Goal: Transaction & Acquisition: Purchase product/service

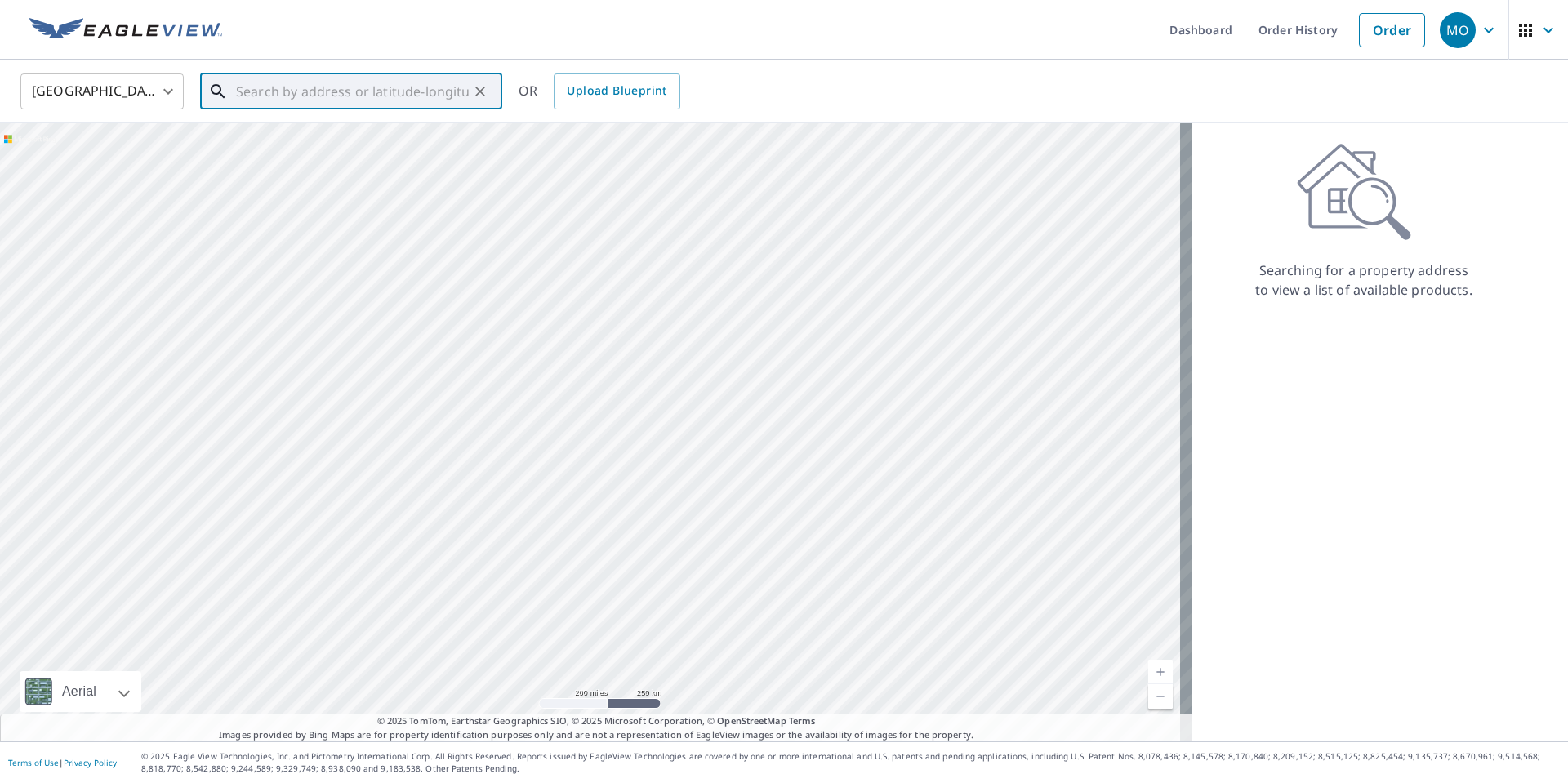
click at [310, 95] on input "text" at bounding box center [353, 91] width 233 height 46
click at [322, 145] on span "2780 Dristol Dr" at bounding box center [362, 139] width 257 height 20
type input "[STREET_ADDRESS][US_STATE]"
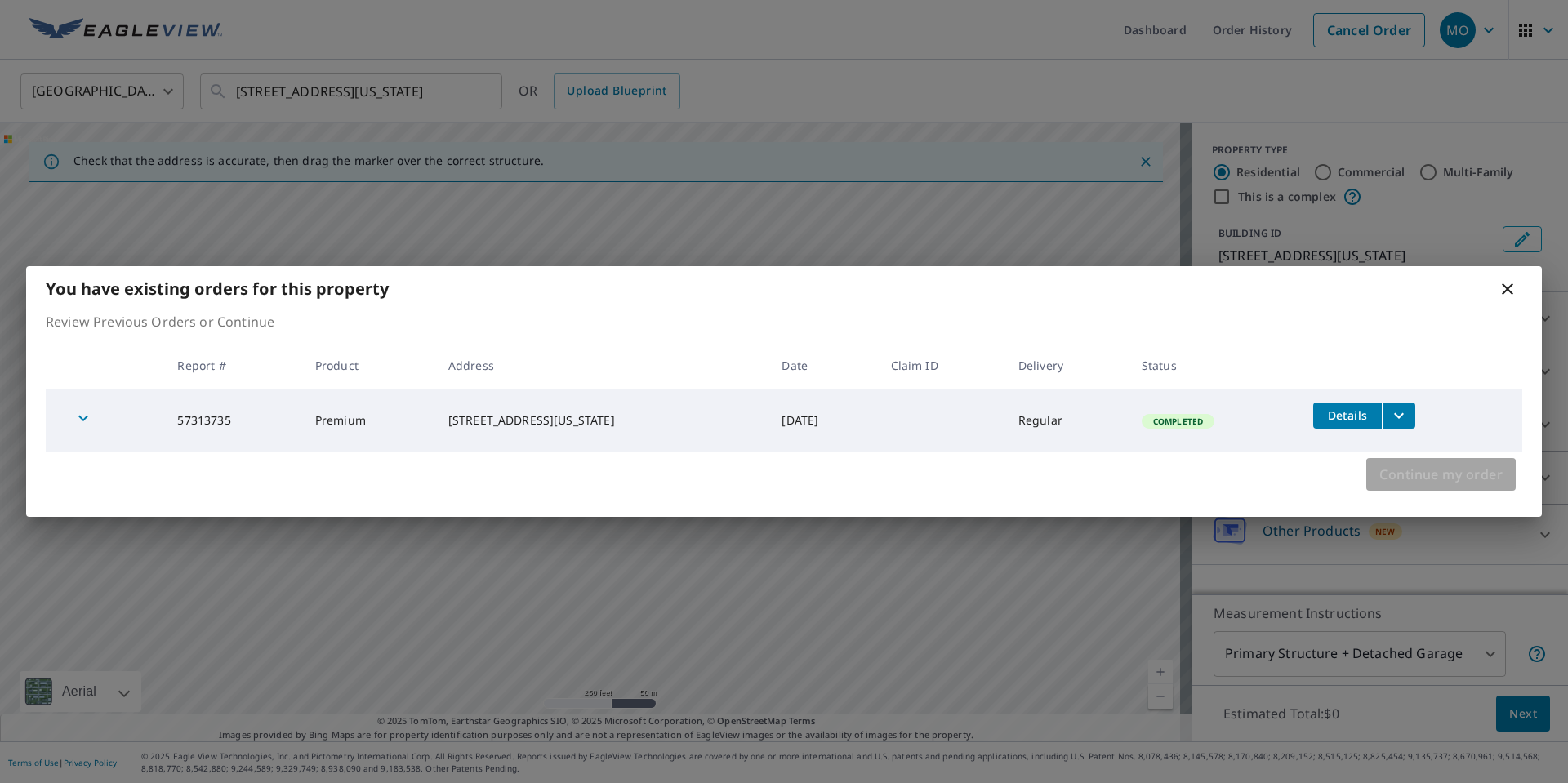
click at [1469, 475] on span "Continue my order" at bounding box center [1442, 474] width 123 height 23
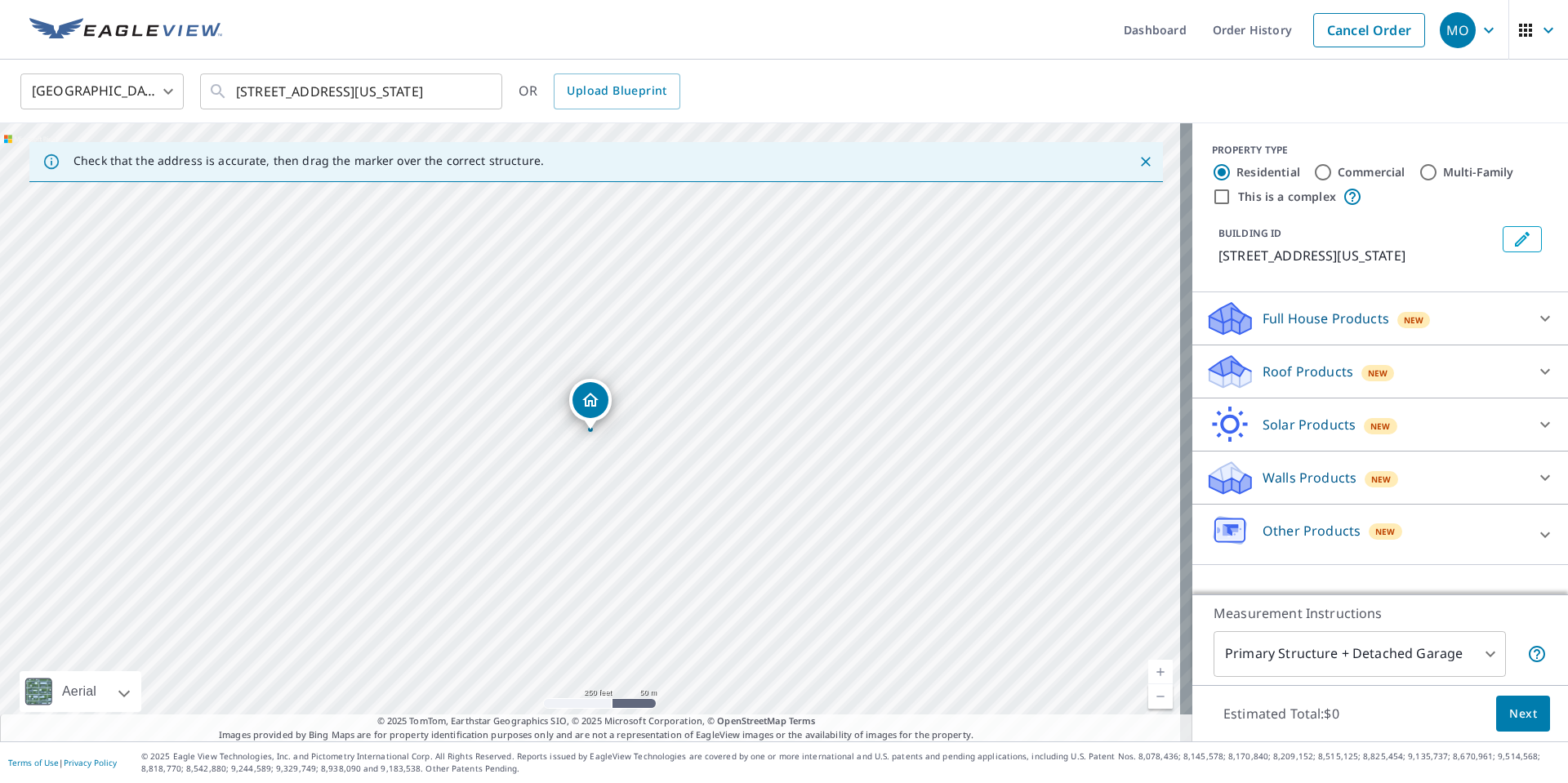
click at [1536, 368] on icon at bounding box center [1545, 371] width 20 height 20
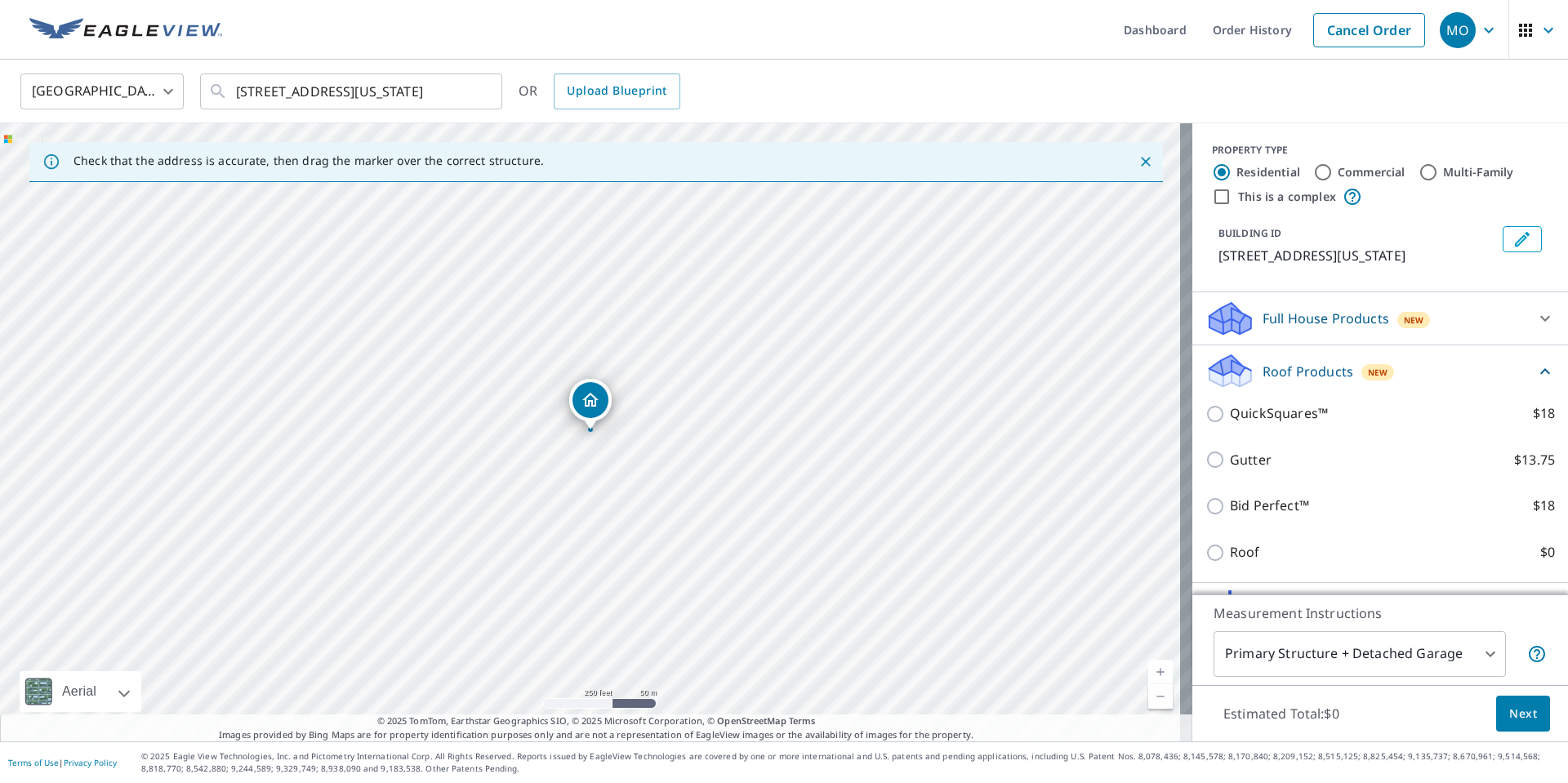
scroll to position [81, 0]
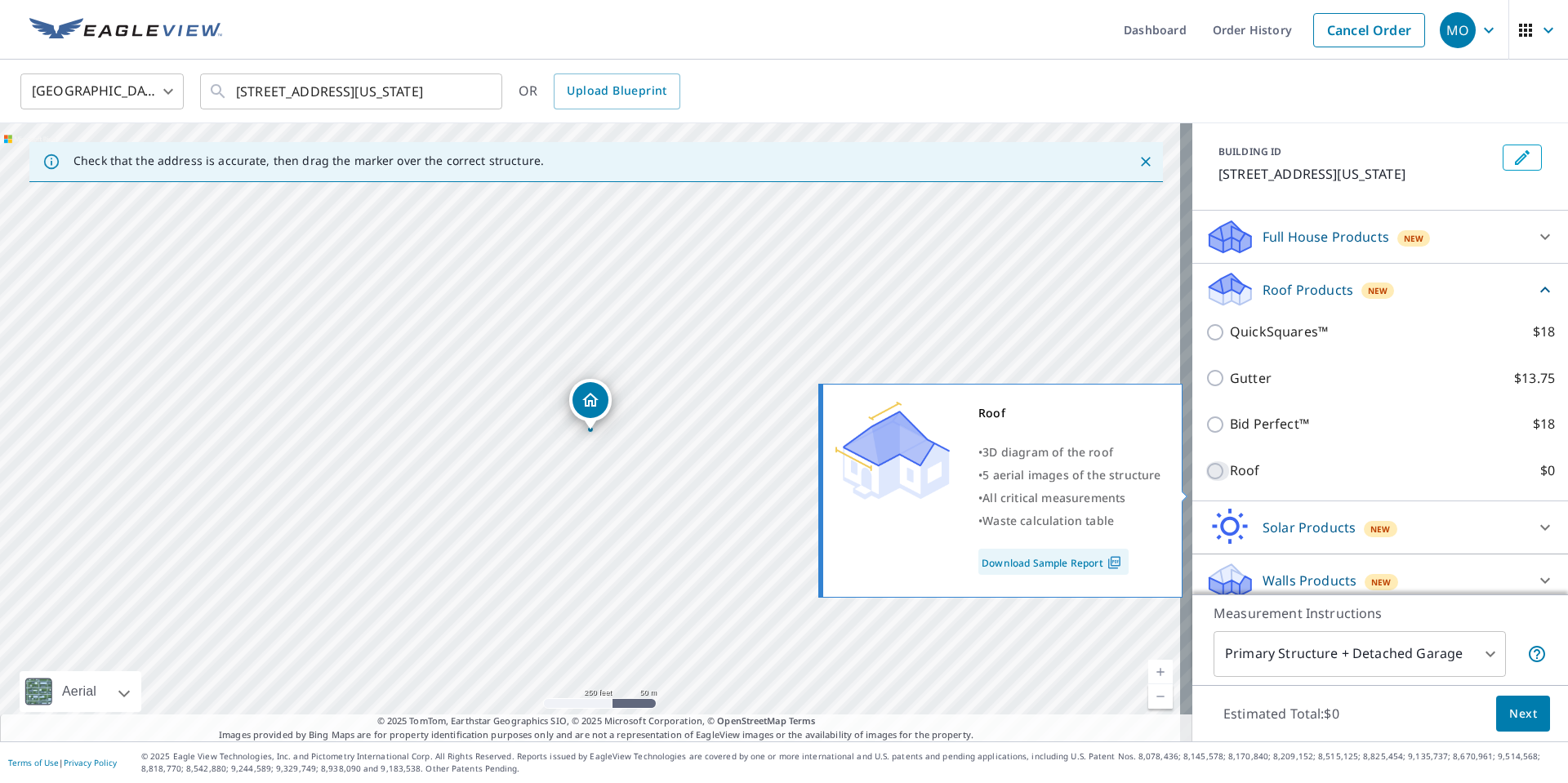
click at [1210, 481] on input "Roof $0" at bounding box center [1217, 471] width 24 height 20
checkbox input "true"
type input "3"
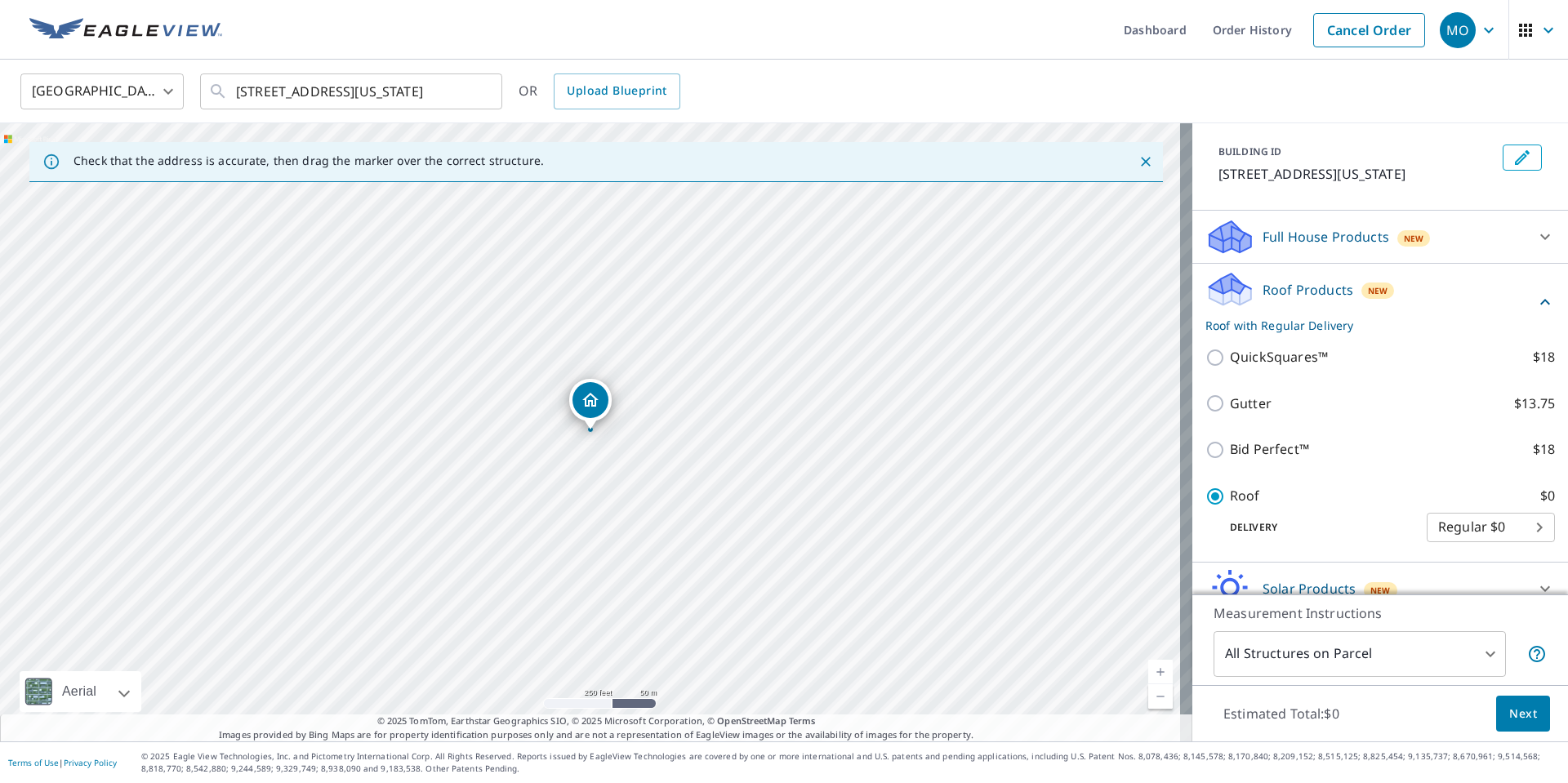
click at [1471, 658] on body "MO [GEOGRAPHIC_DATA] Dashboard Order History Cancel Order MO [GEOGRAPHIC_DATA] …" at bounding box center [784, 391] width 1568 height 783
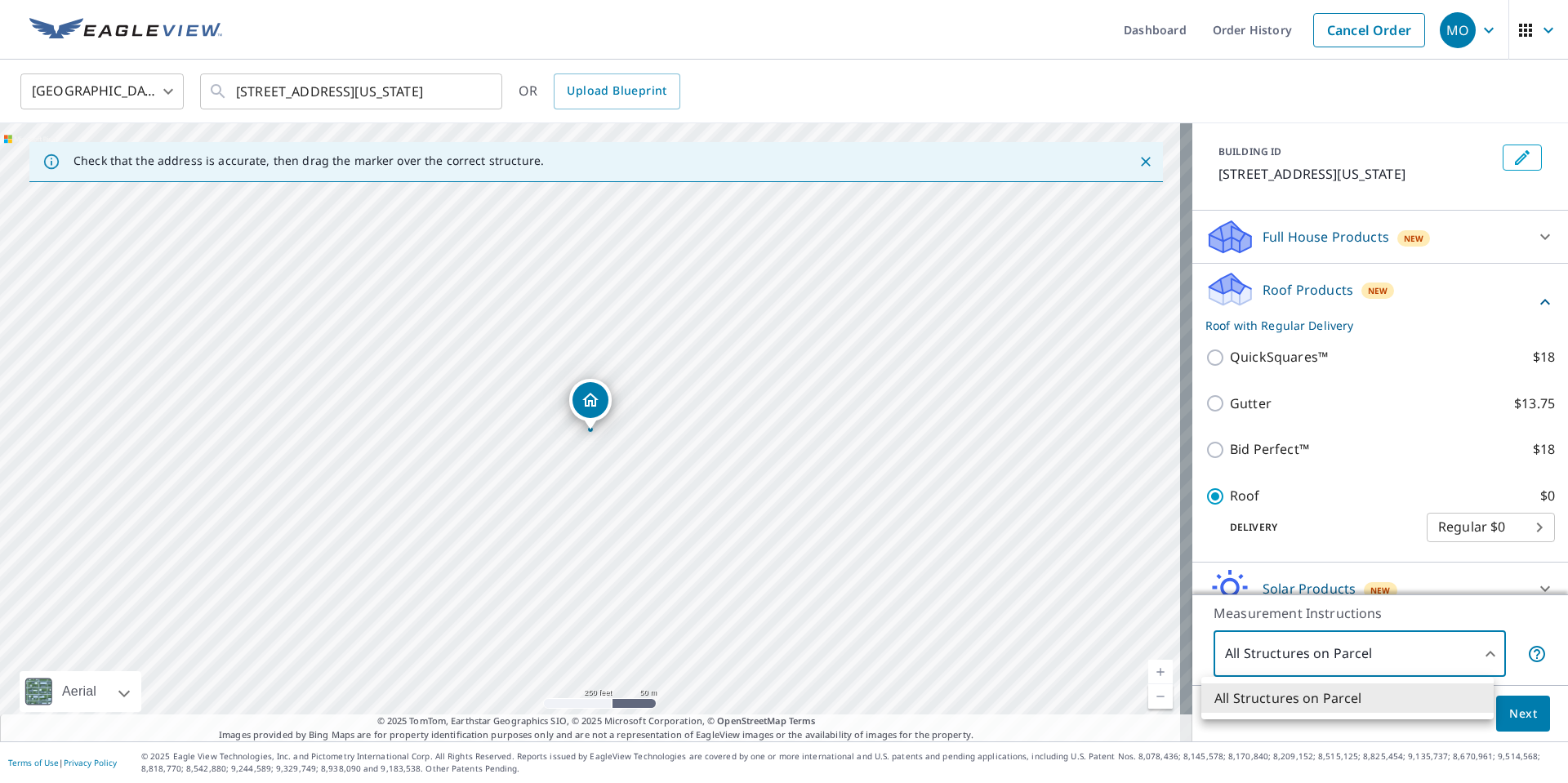
click at [1479, 648] on div at bounding box center [784, 391] width 1568 height 783
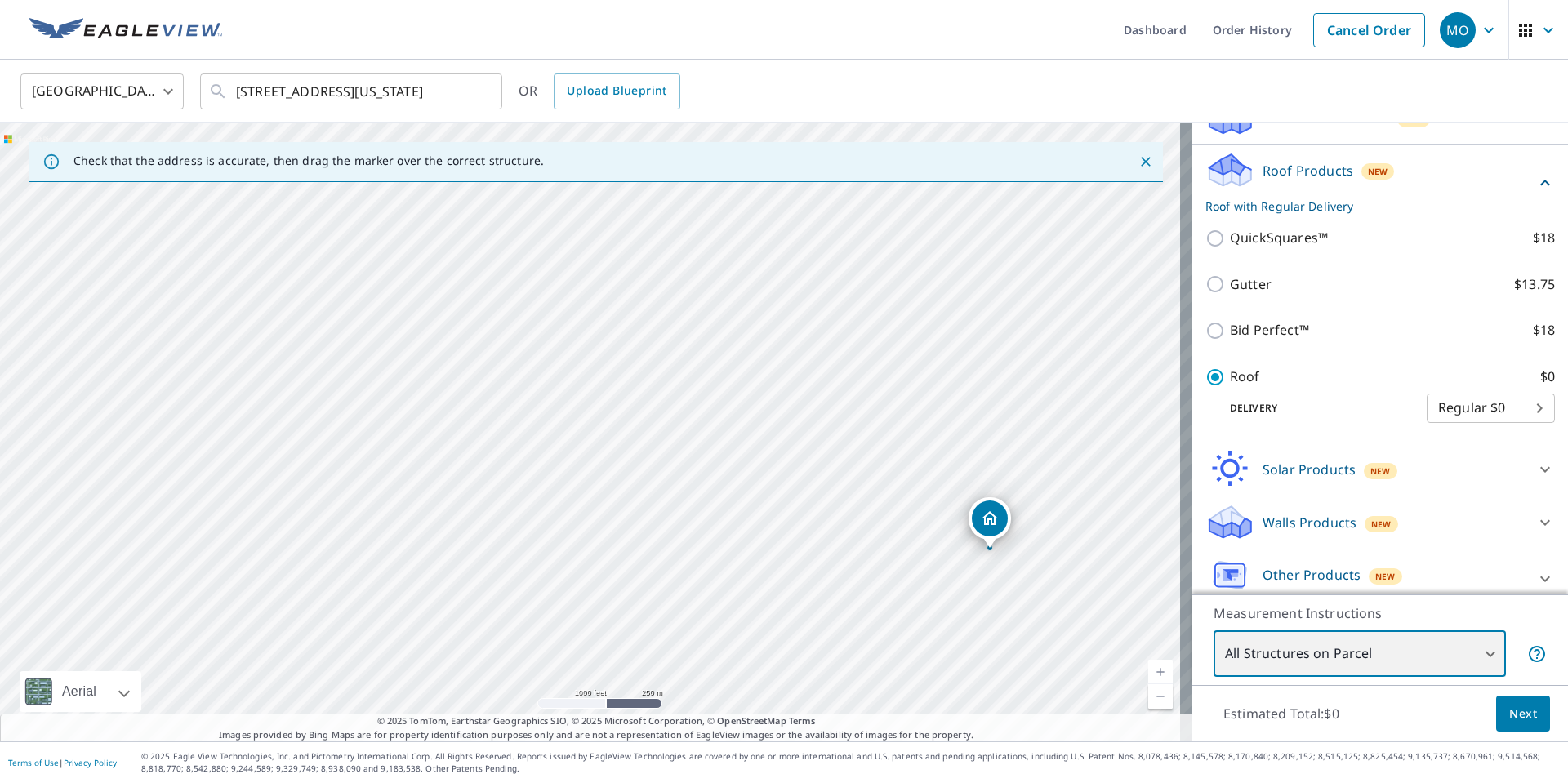
scroll to position [192, 0]
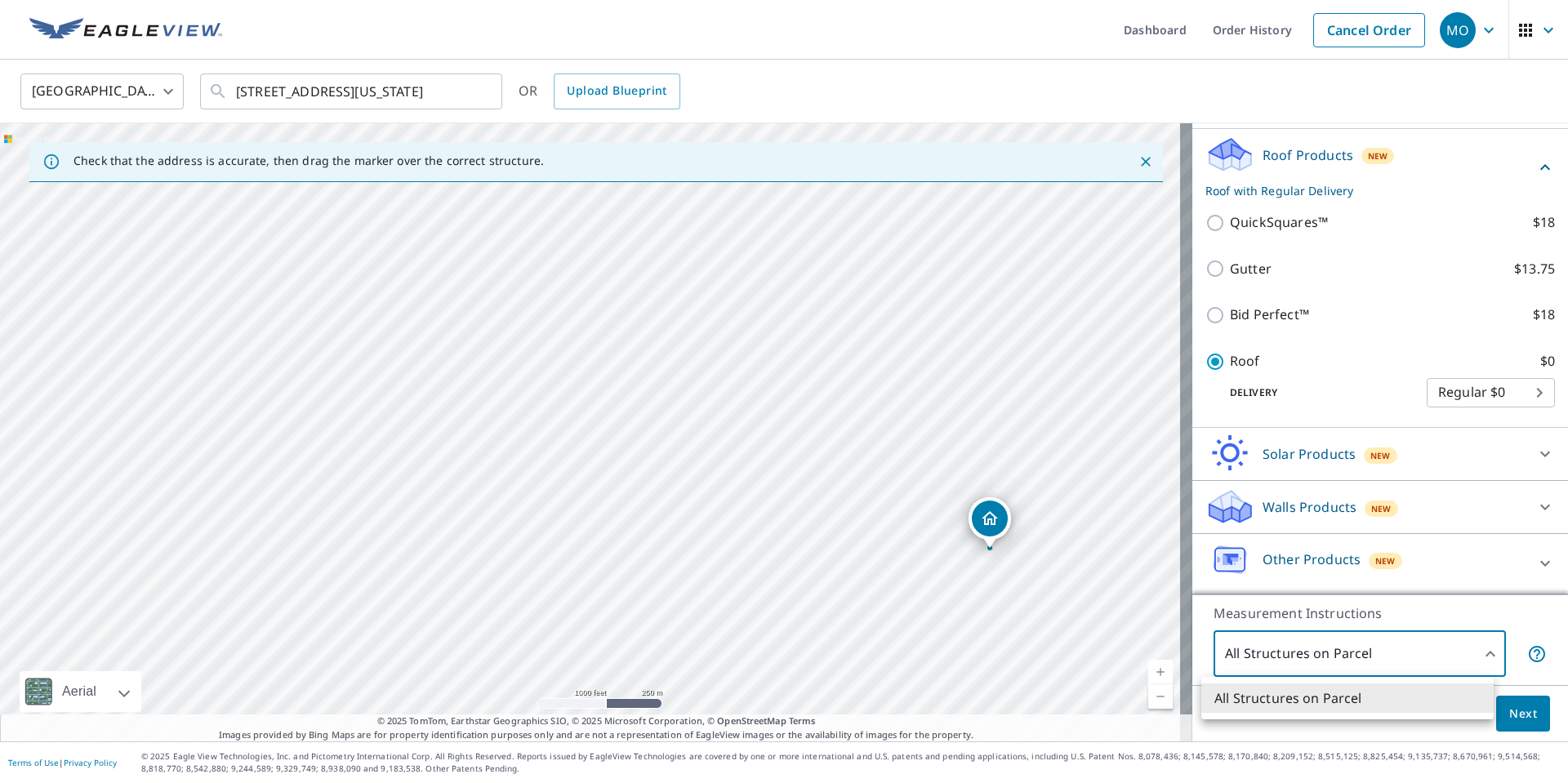
click at [1479, 659] on body "MO [GEOGRAPHIC_DATA] Dashboard Order History Cancel Order MO [GEOGRAPHIC_DATA] …" at bounding box center [784, 391] width 1568 height 783
click at [1505, 710] on div at bounding box center [784, 391] width 1568 height 783
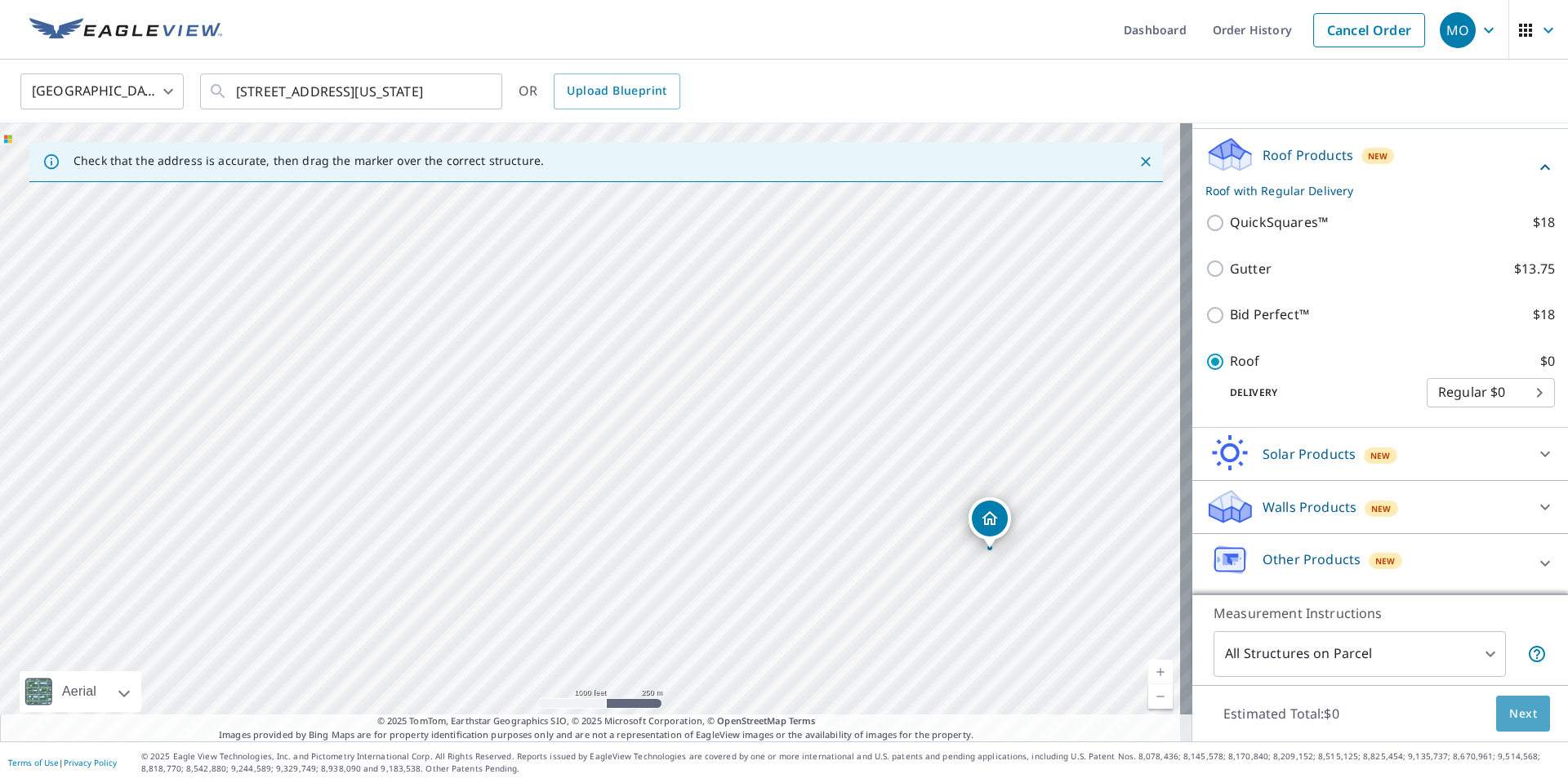
click at [1512, 710] on span "Next" at bounding box center [1523, 713] width 27 height 21
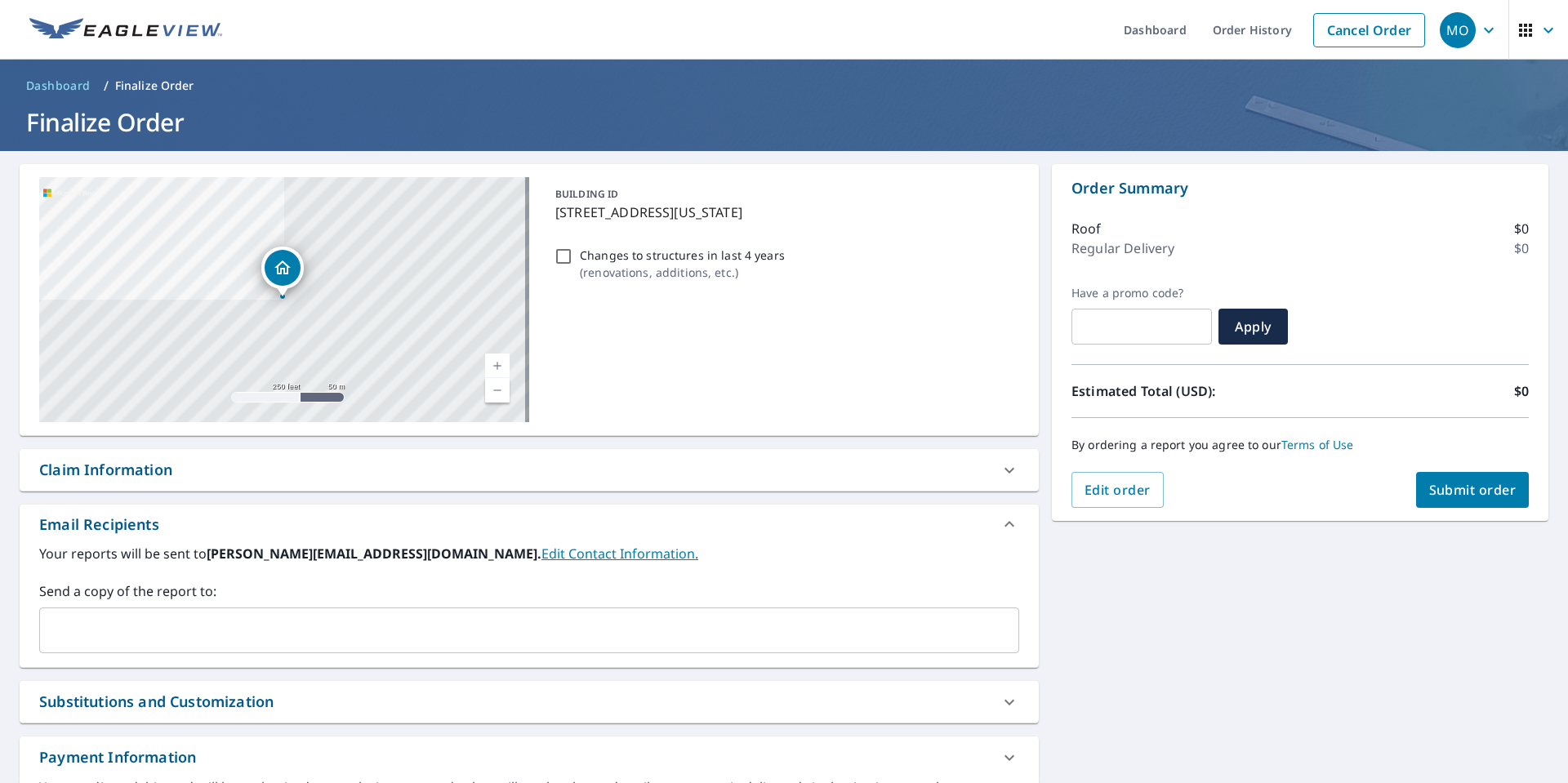
click at [561, 255] on input "Changes to structures in last 4 years ( renovations, additions, etc. )" at bounding box center [564, 257] width 20 height 20
checkbox input "true"
click at [561, 255] on input "Changes to structures in last 4 years ( renovations, additions, etc. )" at bounding box center [564, 257] width 20 height 20
checkbox input "false"
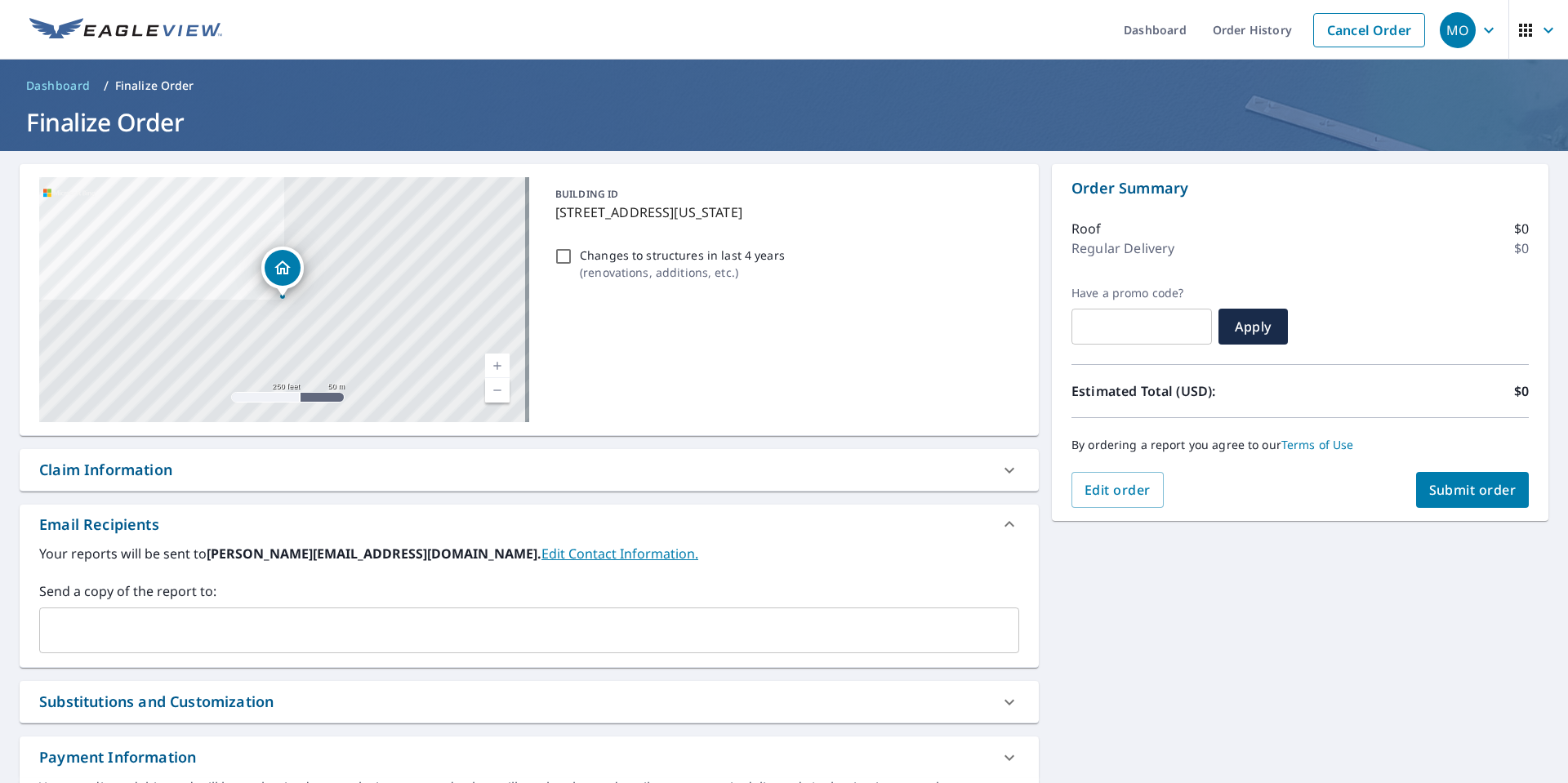
click at [1474, 499] on button "Submit order" at bounding box center [1473, 490] width 114 height 36
checkbox input "true"
